Goal: Browse casually

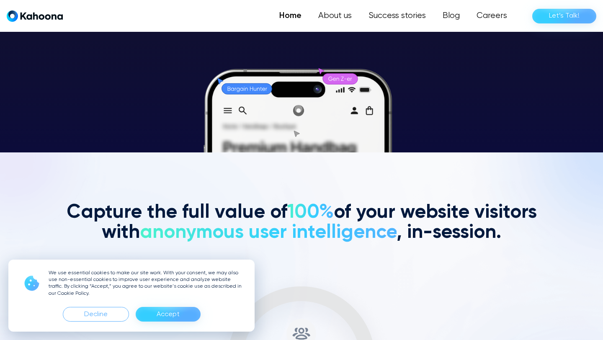
scroll to position [188, 0]
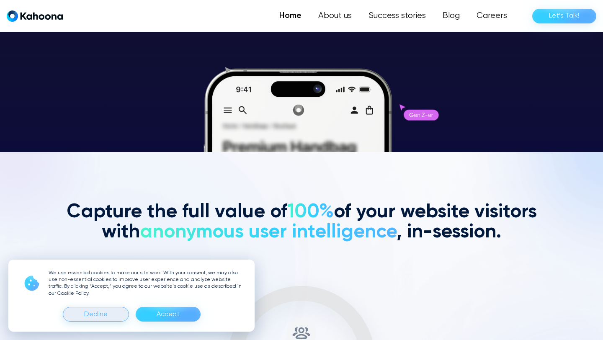
click at [106, 310] on div "Decline" at bounding box center [95, 314] width 23 height 13
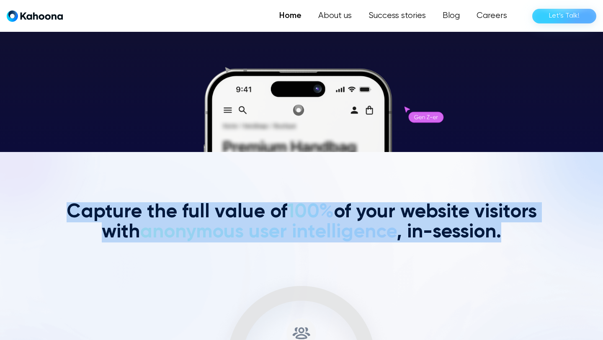
drag, startPoint x: 210, startPoint y: 199, endPoint x: 384, endPoint y: 246, distance: 179.8
click at [384, 246] on section "Capture the full value of 100% of your website visitors with anonymous user int…" at bounding box center [301, 306] width 603 height 308
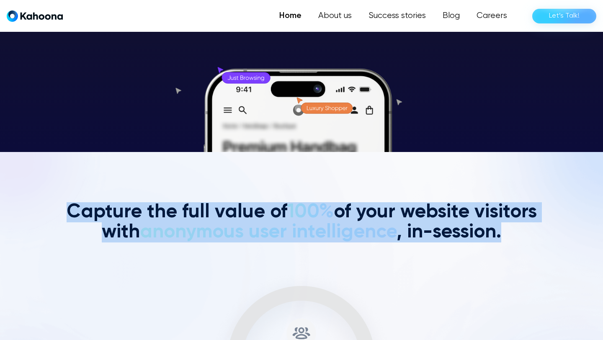
drag, startPoint x: 79, startPoint y: 197, endPoint x: 363, endPoint y: 246, distance: 288.7
click at [361, 246] on section "Capture the full value of 100% of your website visitors with anonymous user int…" at bounding box center [301, 306] width 603 height 308
click at [228, 221] on h2 "Capture the full value of 100% of your website visitors with anonymous user int…" at bounding box center [302, 222] width 478 height 40
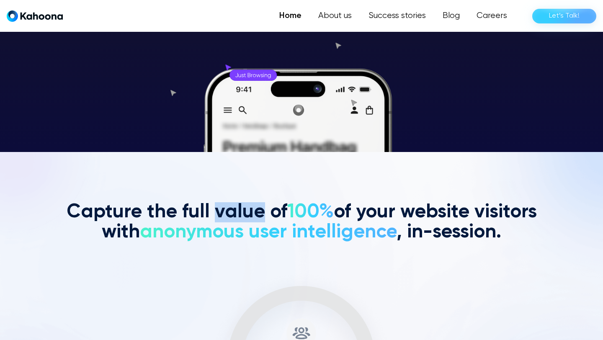
click at [228, 221] on h2 "Capture the full value of 100% of your website visitors with anonymous user int…" at bounding box center [302, 222] width 478 height 40
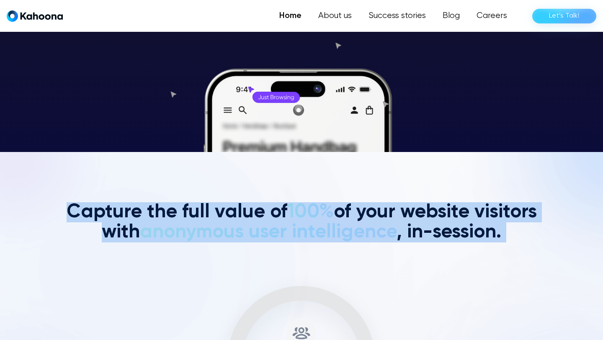
click at [228, 221] on h2 "Capture the full value of 100% of your website visitors with anonymous user int…" at bounding box center [302, 222] width 478 height 40
click at [155, 212] on h2 "Capture the full value of 100% of your website visitors with anonymous user int…" at bounding box center [302, 222] width 478 height 40
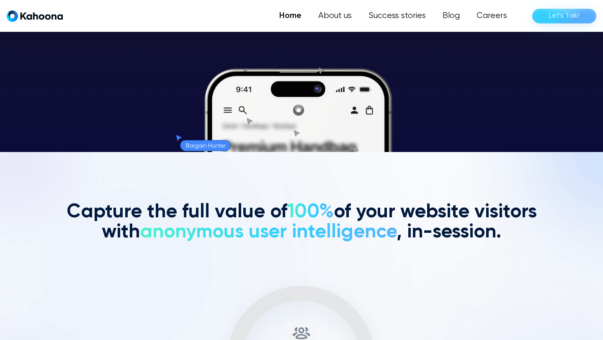
click at [190, 231] on span "anonymous user intelligence" at bounding box center [268, 231] width 257 height 19
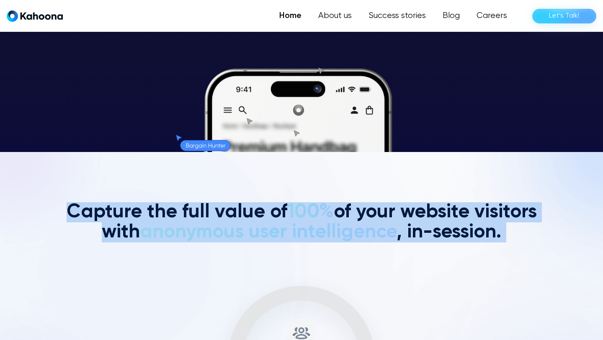
click at [190, 231] on span "anonymous user intelligence" at bounding box center [268, 231] width 257 height 19
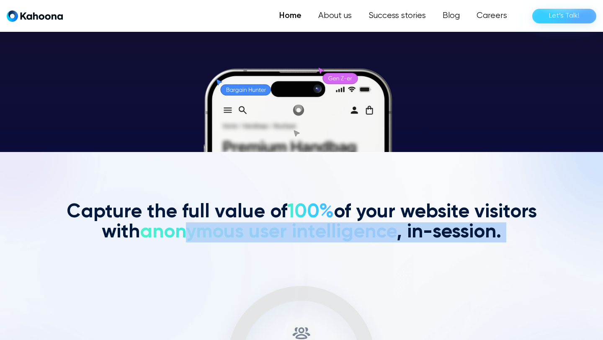
drag, startPoint x: 190, startPoint y: 231, endPoint x: 253, endPoint y: 248, distance: 65.3
click at [253, 248] on div "Capture the full value of 100% of your website visitors with anonymous user int…" at bounding box center [302, 306] width 478 height 208
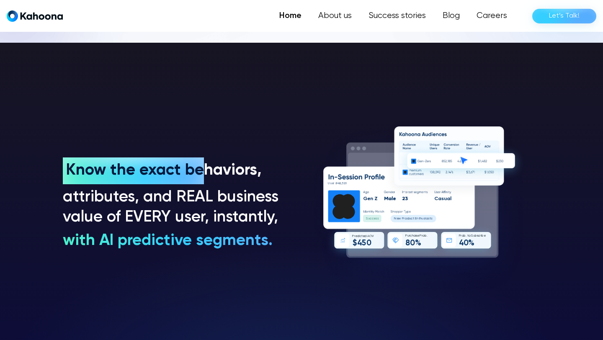
scroll to position [606, 0]
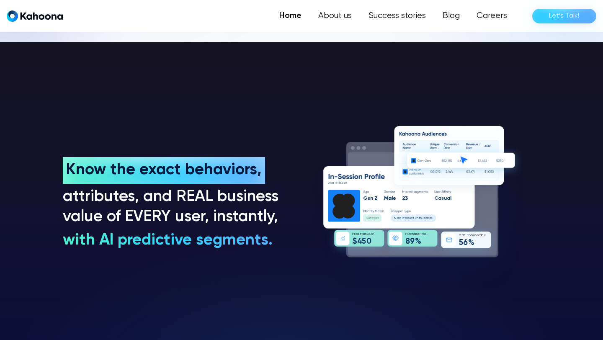
click at [141, 238] on h3 "with AI predictive segments." at bounding box center [168, 241] width 210 height 20
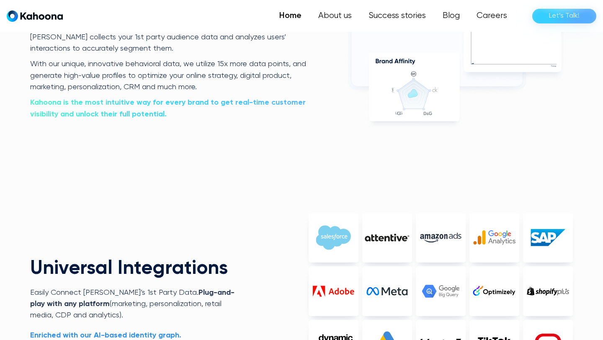
scroll to position [1822, 0]
